Goal: Entertainment & Leisure: Consume media (video, audio)

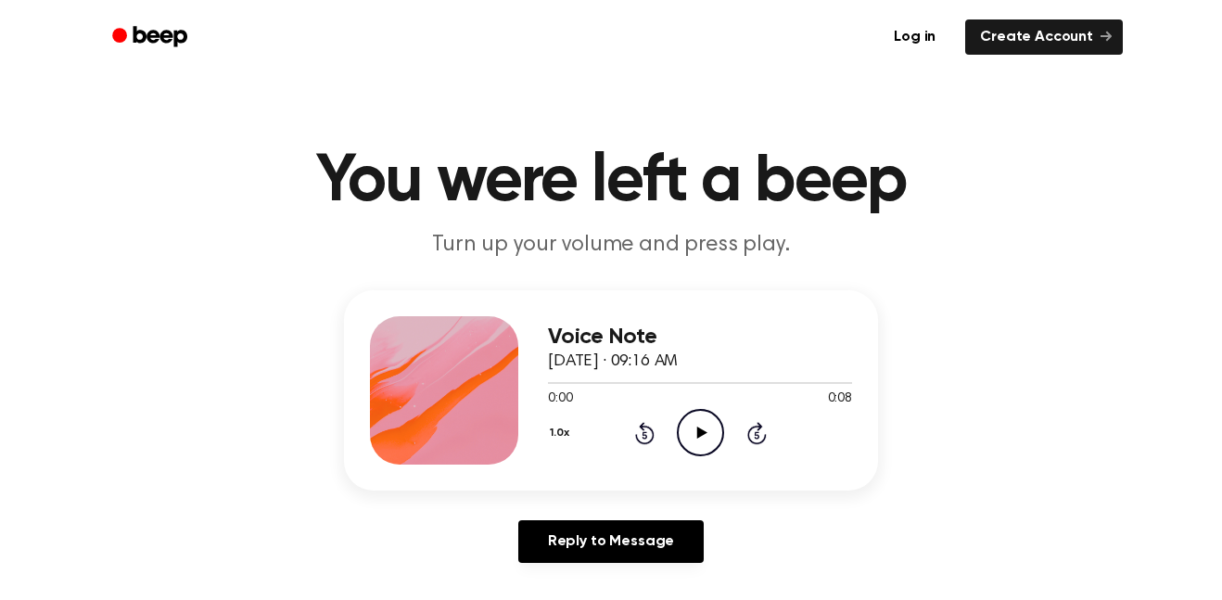
click at [690, 436] on icon "Play Audio" at bounding box center [700, 432] width 47 height 47
click at [689, 407] on div "0:08 0:08" at bounding box center [700, 398] width 304 height 19
click at [698, 423] on icon "Play Audio" at bounding box center [700, 432] width 47 height 47
click at [692, 414] on icon "Play Audio" at bounding box center [700, 432] width 47 height 47
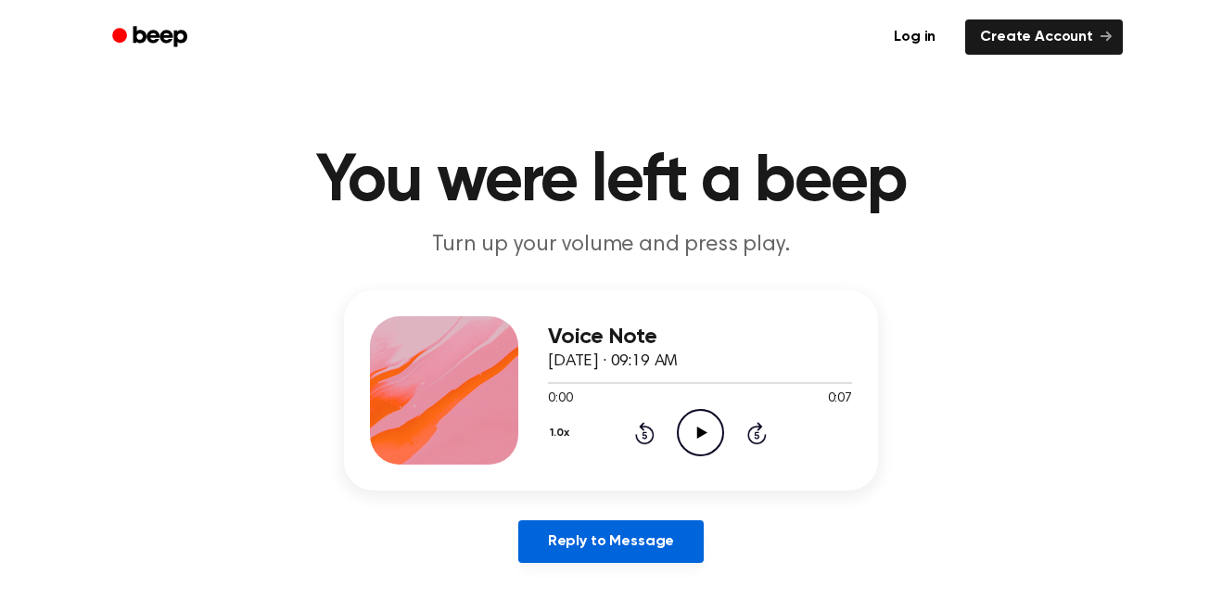
click at [594, 551] on link "Reply to Message" at bounding box center [610, 541] width 185 height 43
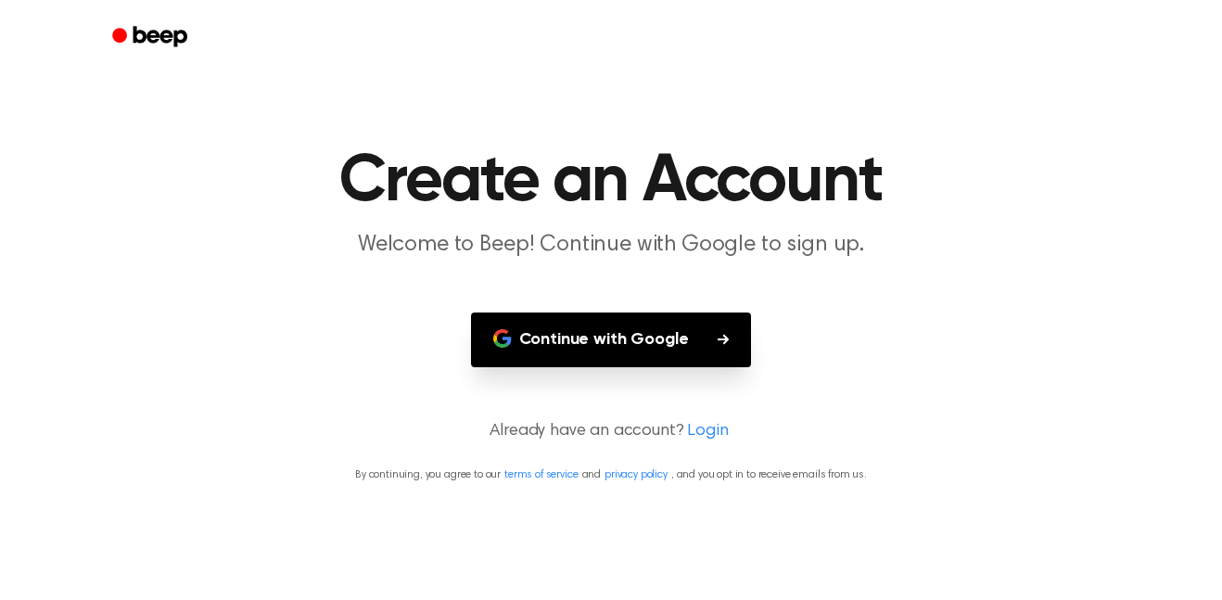
click at [636, 348] on button "Continue with Google" at bounding box center [611, 339] width 281 height 55
click at [885, 386] on main "Create an Account Welcome to Beep! Continue with Google to sign up. Continue wi…" at bounding box center [611, 300] width 1222 height 600
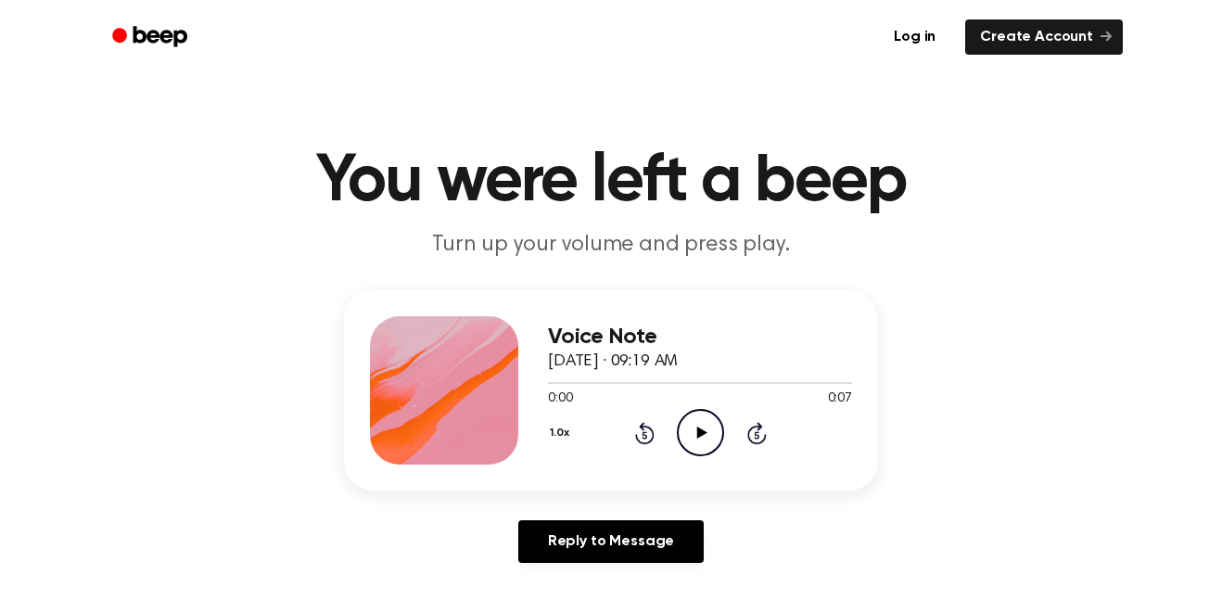
click at [710, 422] on icon "Play Audio" at bounding box center [700, 432] width 47 height 47
click at [694, 420] on icon "Play Audio" at bounding box center [700, 432] width 47 height 47
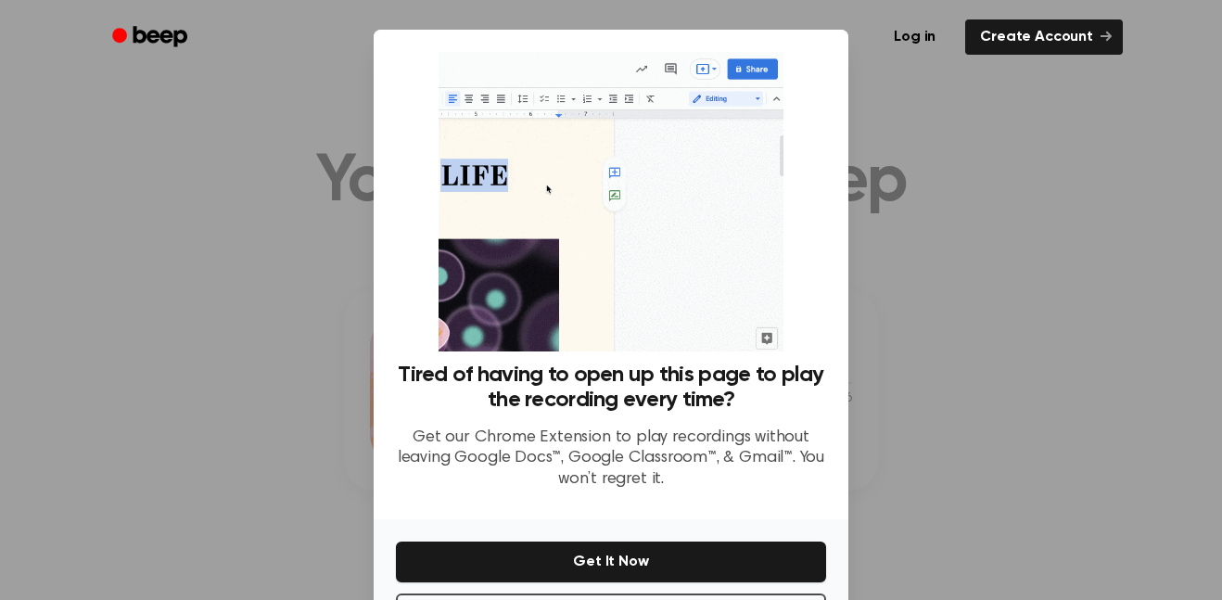
click at [925, 424] on div at bounding box center [611, 300] width 1222 height 600
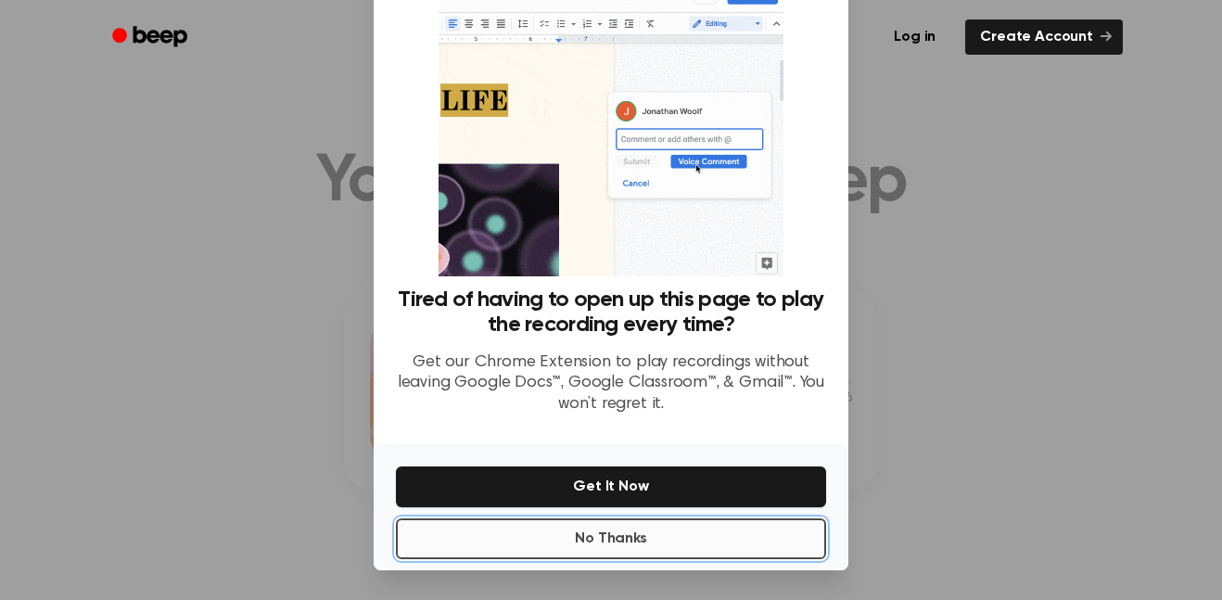
click at [730, 532] on button "No Thanks" at bounding box center [611, 538] width 430 height 41
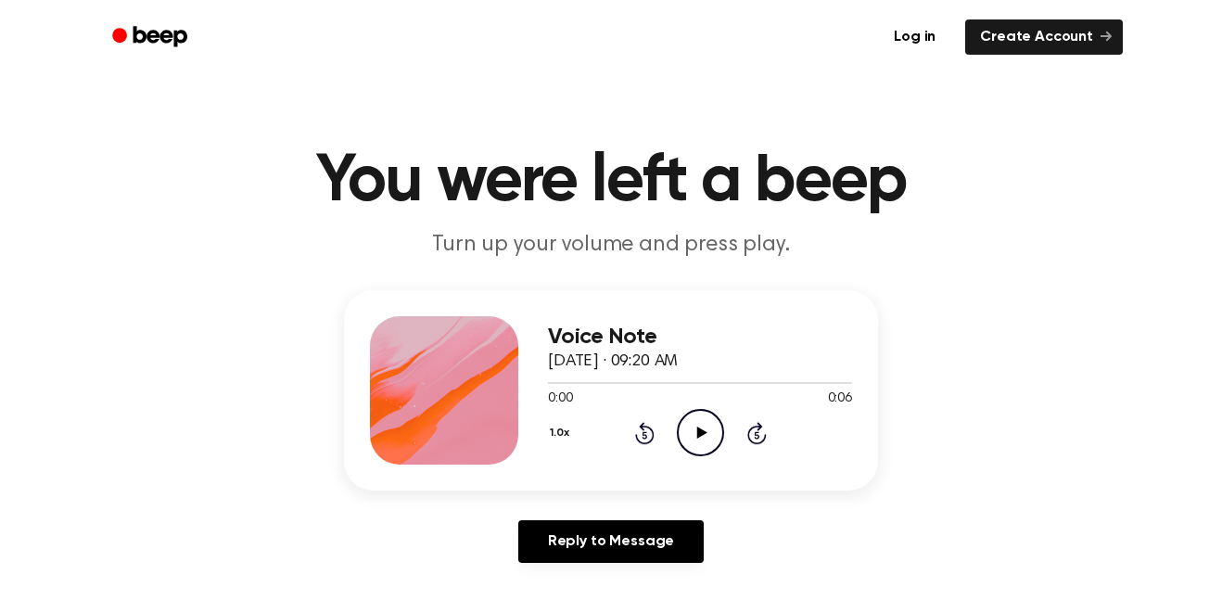
click at [704, 431] on icon "Play Audio" at bounding box center [700, 432] width 47 height 47
click at [675, 461] on div "Voice Note [DATE] · 09:20 AM 0:00 0:05 Your browser does not support the [objec…" at bounding box center [700, 390] width 304 height 148
click at [706, 420] on icon "Play Audio" at bounding box center [700, 432] width 47 height 47
click at [714, 437] on icon "Play Audio" at bounding box center [700, 432] width 47 height 47
click at [712, 446] on icon "Play Audio" at bounding box center [700, 432] width 47 height 47
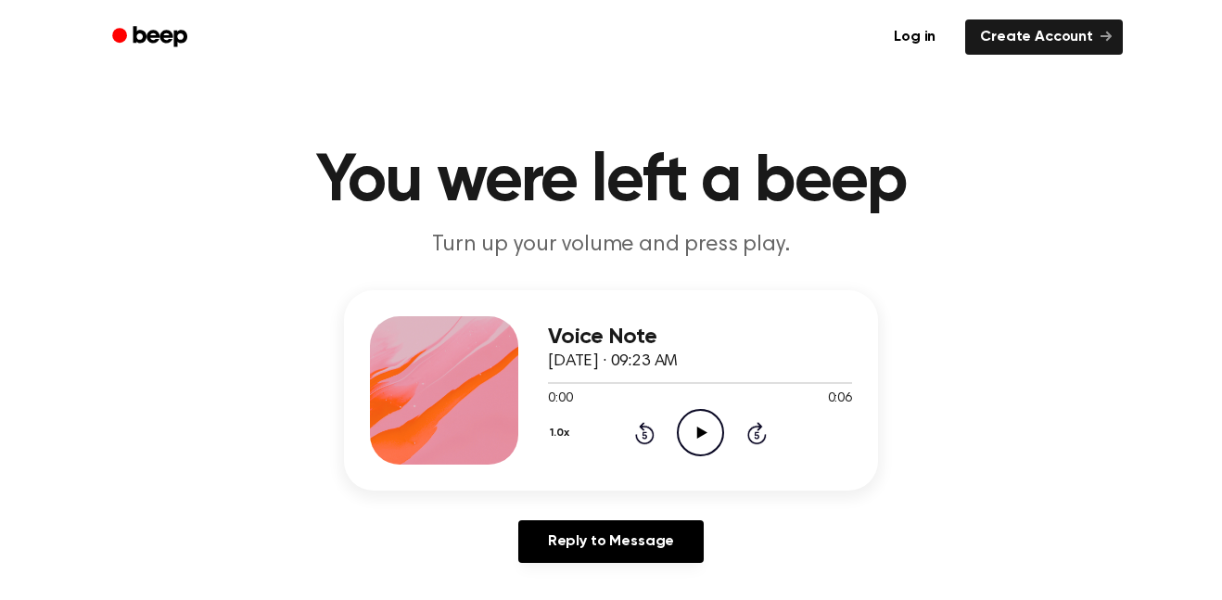
click at [699, 422] on icon "Play Audio" at bounding box center [700, 432] width 47 height 47
click at [693, 429] on icon "Play Audio" at bounding box center [700, 432] width 47 height 47
click at [688, 444] on icon "Play Audio" at bounding box center [700, 432] width 47 height 47
